Goal: Task Accomplishment & Management: Use online tool/utility

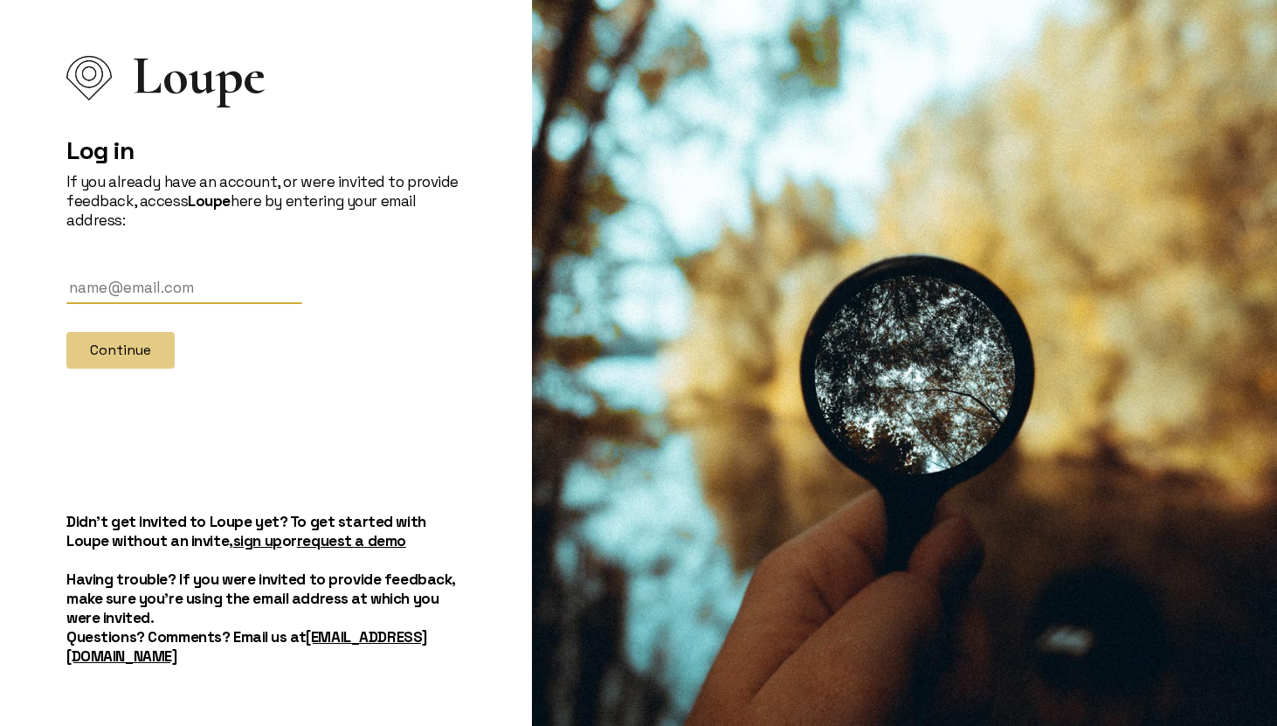
click at [147, 301] on input "text" at bounding box center [184, 288] width 236 height 32
type input "[EMAIL_ADDRESS][DOMAIN_NAME]"
click at [158, 352] on button "Continue" at bounding box center [120, 350] width 108 height 37
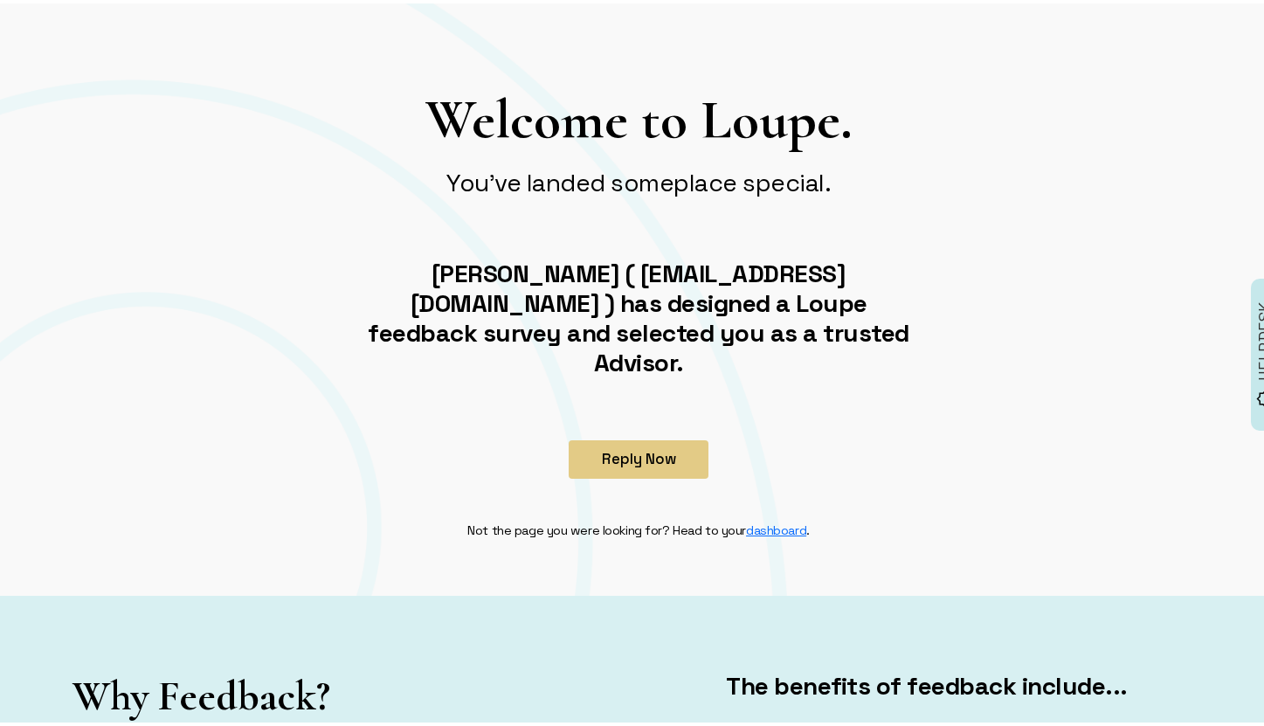
click at [587, 437] on button "Reply Now" at bounding box center [639, 456] width 140 height 38
